Goal: Task Accomplishment & Management: Complete application form

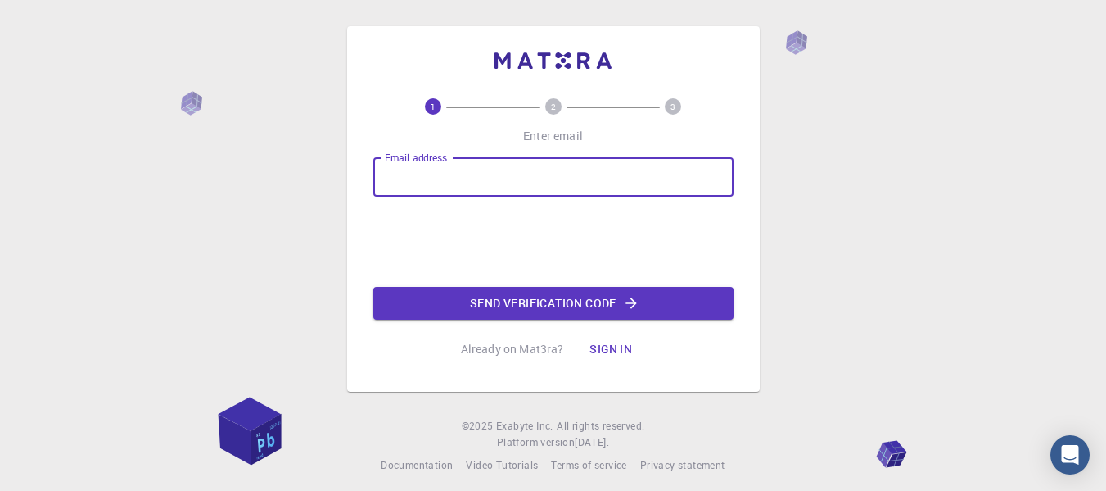
click at [475, 178] on input "Email address" at bounding box center [553, 176] width 360 height 39
type input "ivan.arroyo.ordonez@upvm.edu.mx"
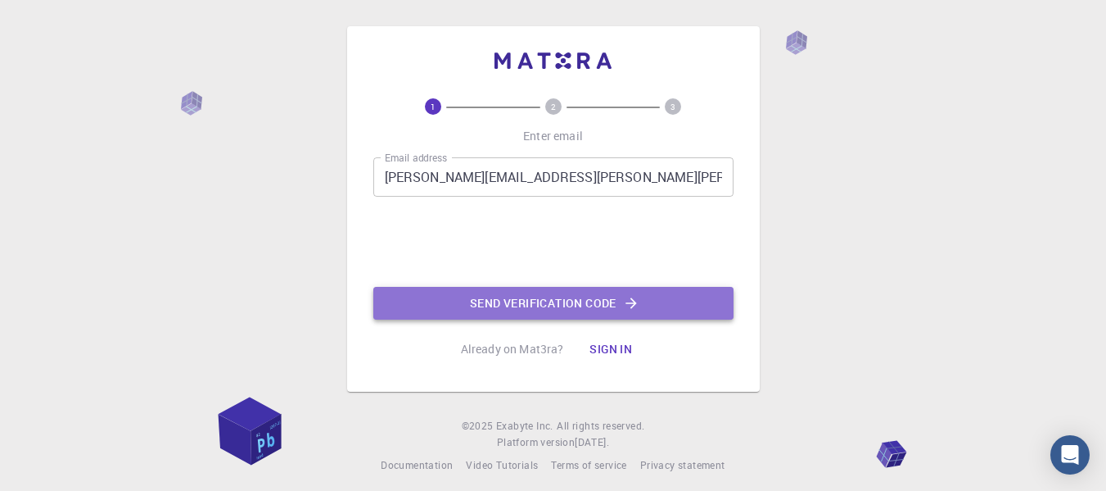
click at [626, 305] on icon "button" at bounding box center [631, 303] width 16 height 16
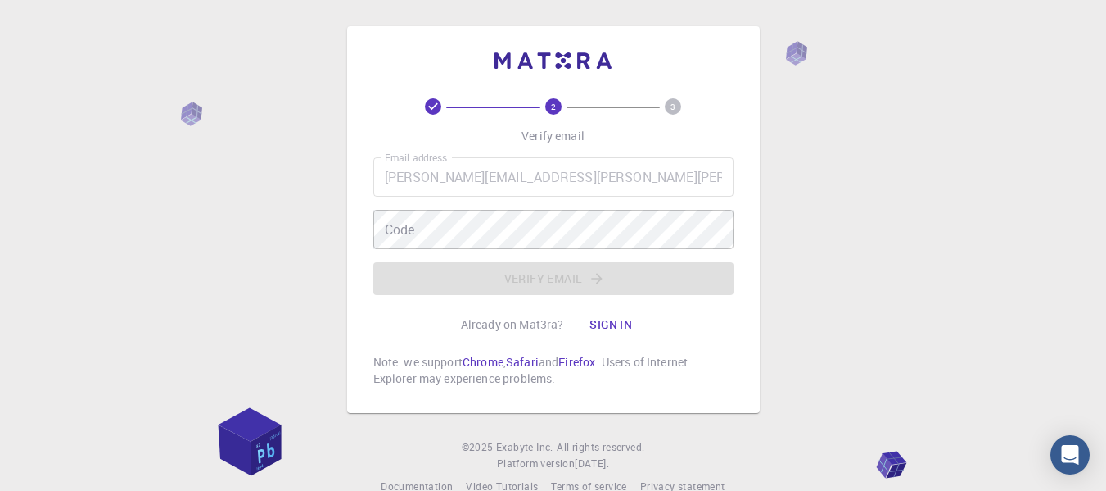
click at [572, 282] on div "Email address ivan.arroyo.ordonez@upvm.edu.mx Email address Code Code Verify em…" at bounding box center [553, 226] width 360 height 138
